Goal: Check status: Check status

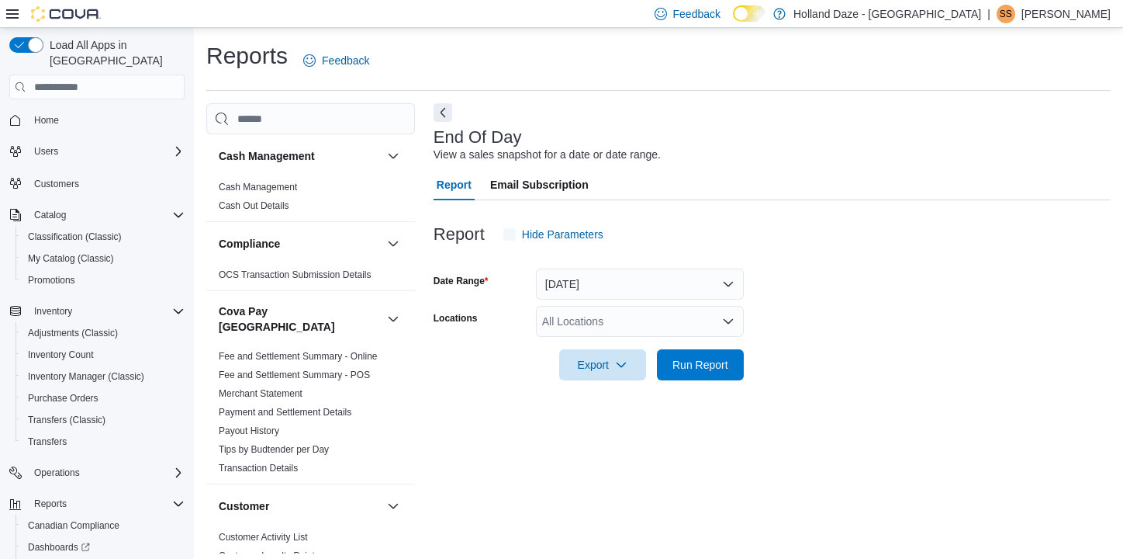
scroll to position [7, 0]
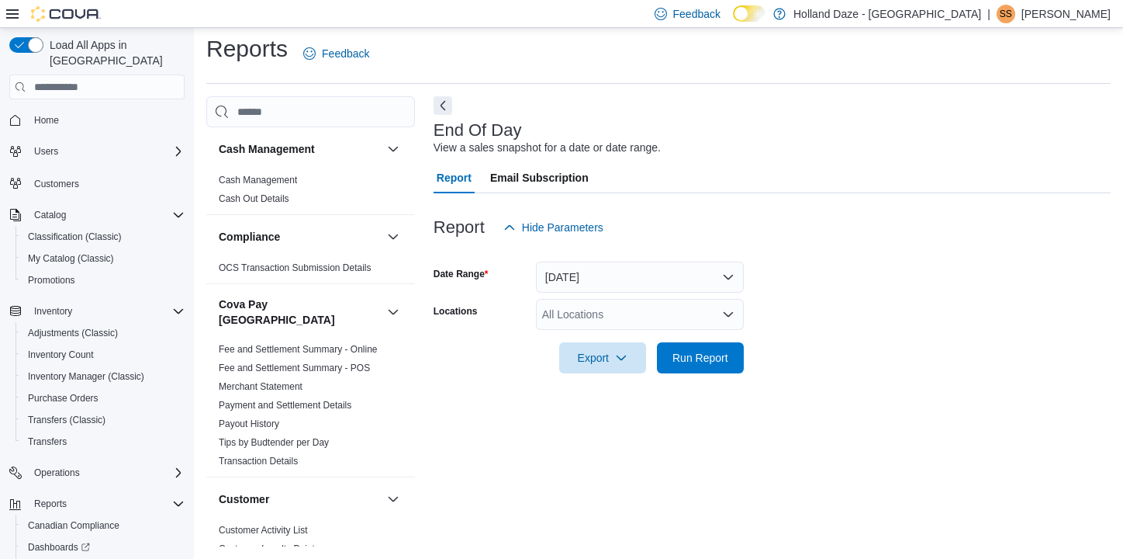
click at [649, 309] on div "All Locations" at bounding box center [640, 314] width 208 height 31
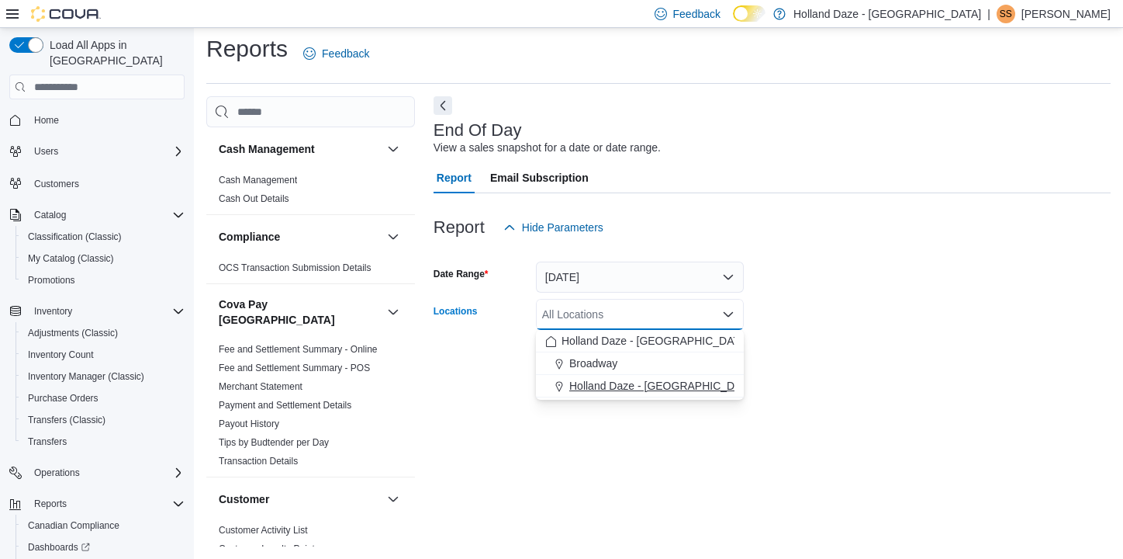
click at [637, 375] on button "Holland Daze - [GEOGRAPHIC_DATA]" at bounding box center [640, 386] width 208 height 23
click at [913, 330] on div at bounding box center [772, 336] width 677 height 12
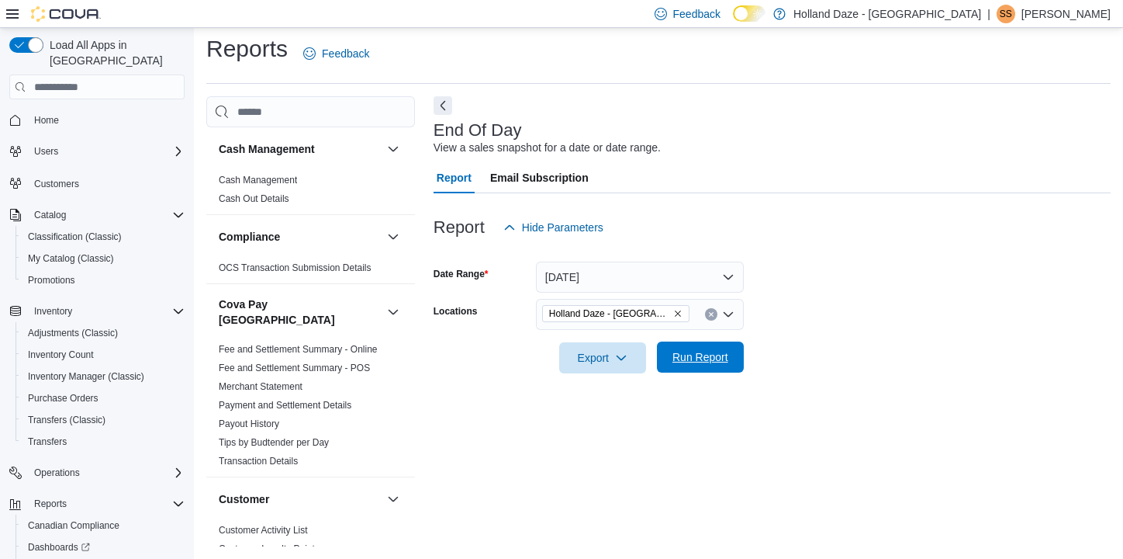
click at [693, 344] on span "Run Report" at bounding box center [700, 356] width 68 height 31
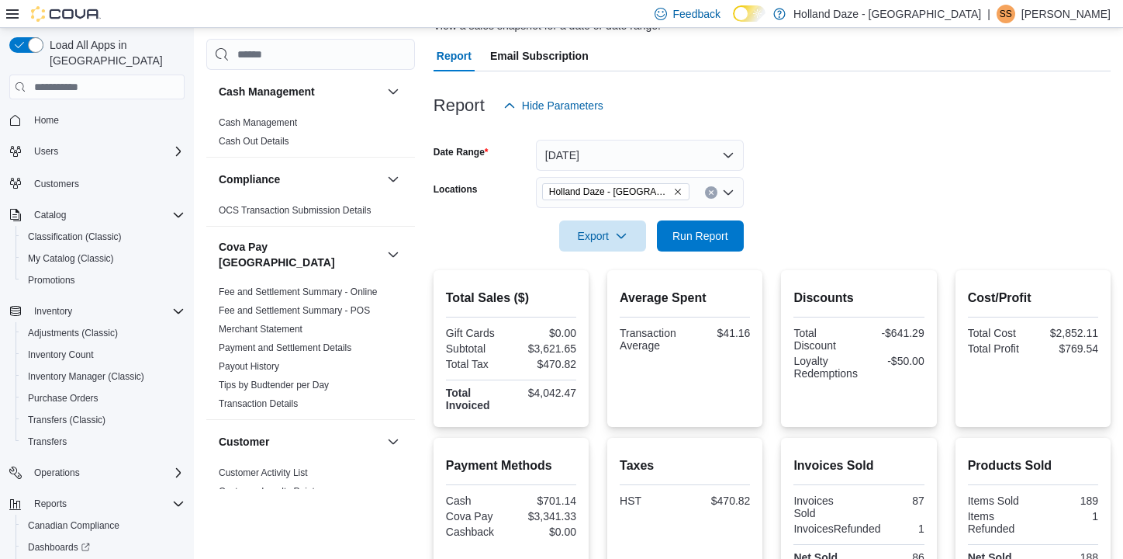
scroll to position [134, 0]
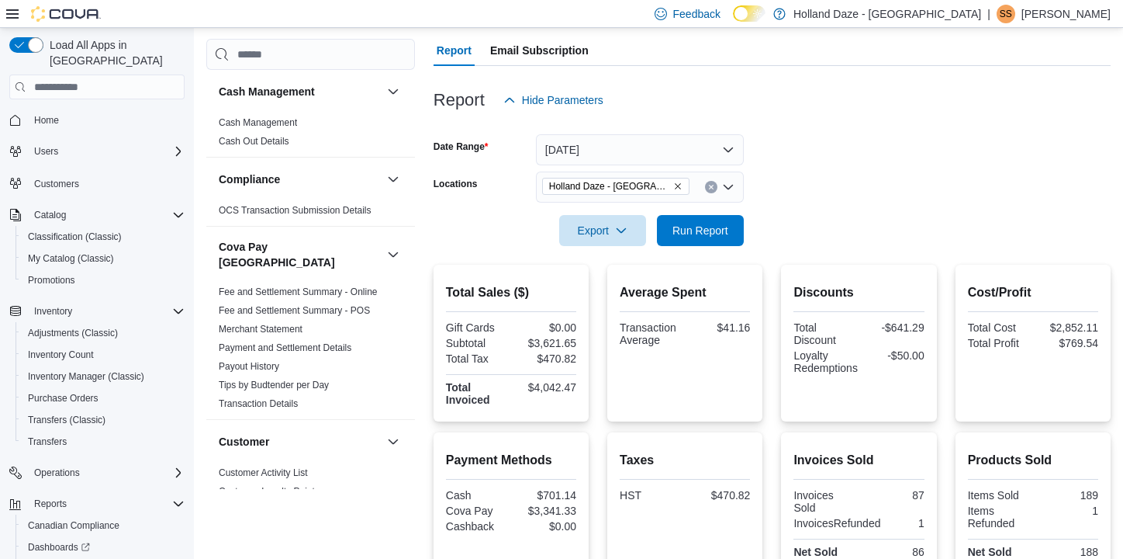
click at [677, 183] on icon "Remove Holland Daze - Orangeville from selection in this group" at bounding box center [677, 186] width 9 height 9
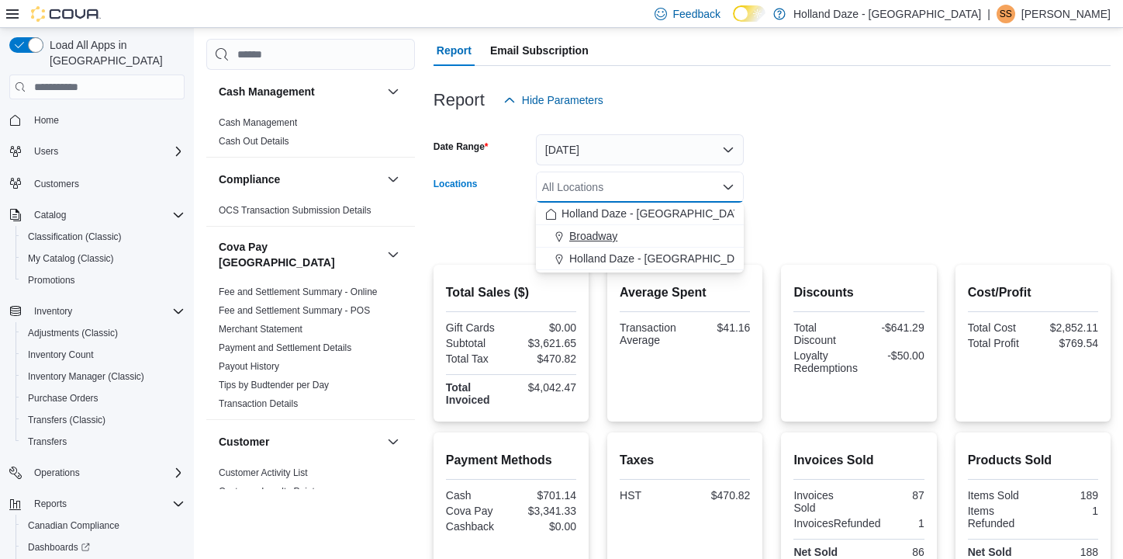
click at [625, 227] on button "Broadway" at bounding box center [640, 236] width 208 height 23
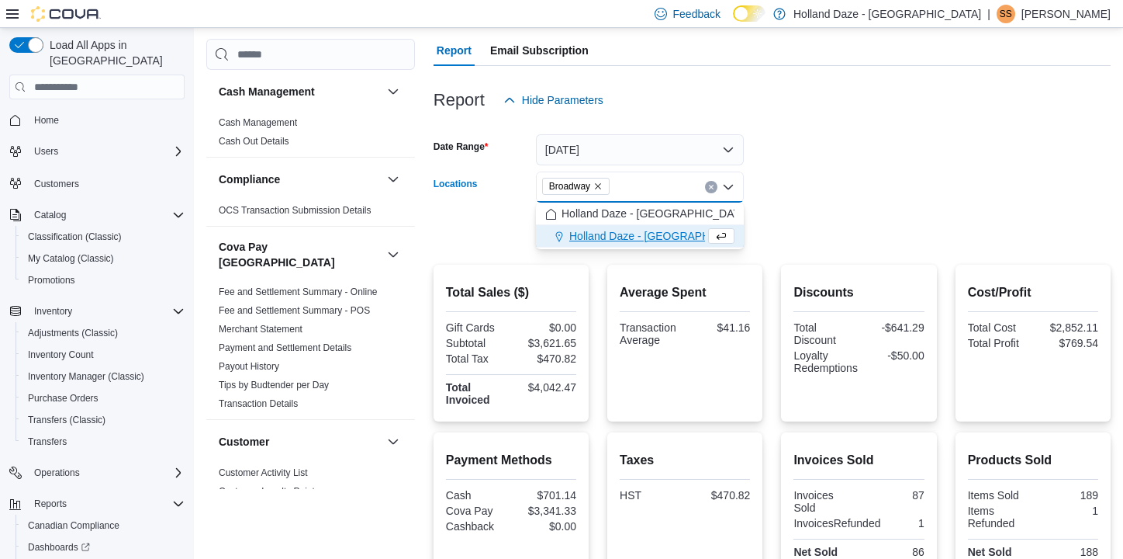
click at [905, 182] on form "Date Range [DATE] Locations [GEOGRAPHIC_DATA] Combo box. Selected. [GEOGRAPHIC_…" at bounding box center [772, 181] width 677 height 130
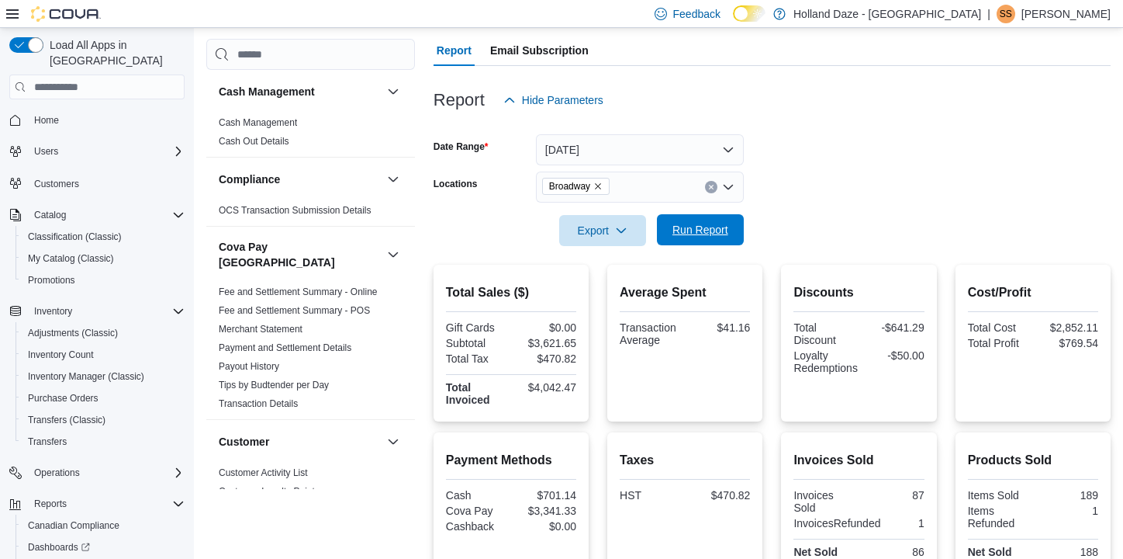
click at [703, 223] on span "Run Report" at bounding box center [701, 230] width 56 height 16
click at [601, 184] on icon "Remove Broadway from selection in this group" at bounding box center [598, 186] width 9 height 9
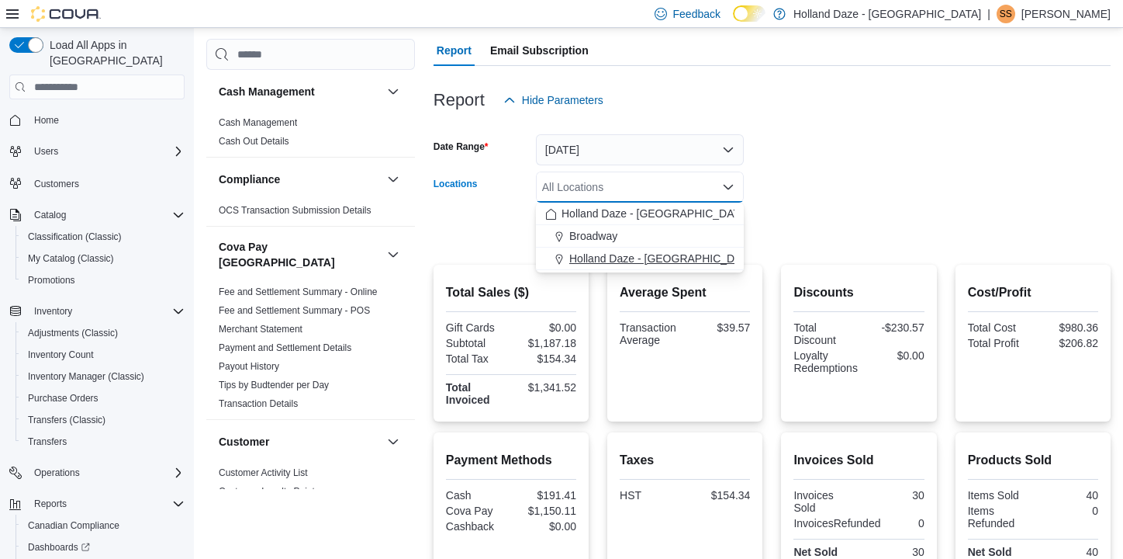
click at [614, 251] on span "Holland Daze - [GEOGRAPHIC_DATA]" at bounding box center [663, 259] width 188 height 16
click at [843, 168] on form "Date Range [DATE] Locations [GEOGRAPHIC_DATA] [GEOGRAPHIC_DATA] - [GEOGRAPHIC_D…" at bounding box center [772, 181] width 677 height 130
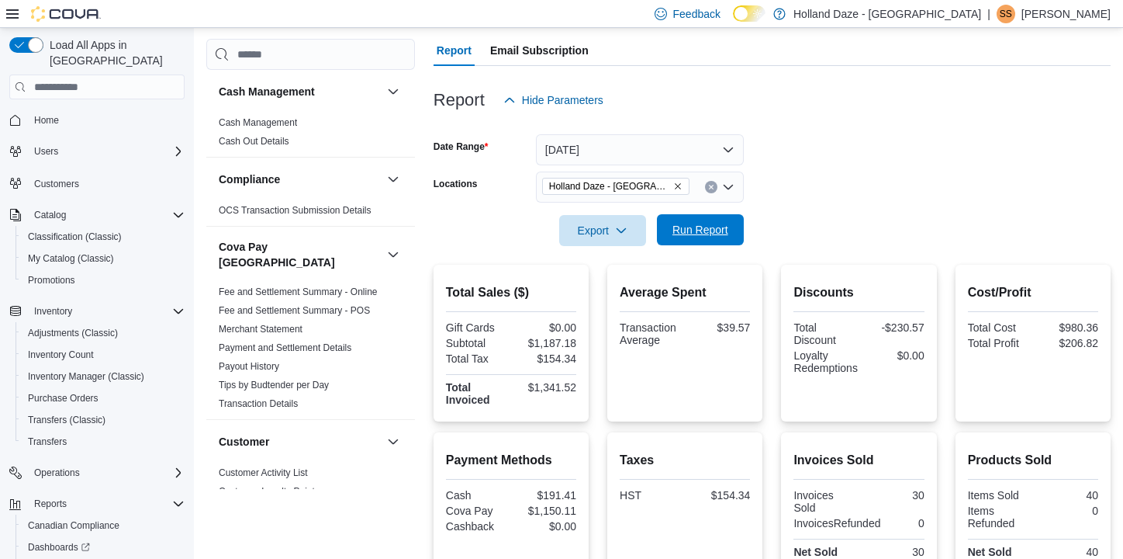
click at [705, 230] on span "Run Report" at bounding box center [701, 230] width 56 height 16
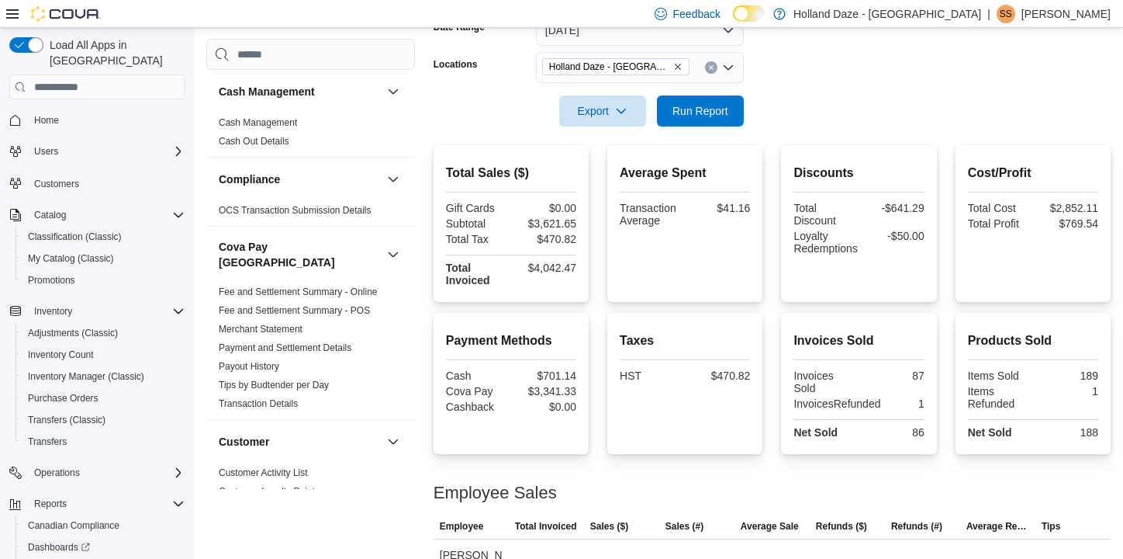
scroll to position [279, 0]
